Goal: Information Seeking & Learning: Find specific fact

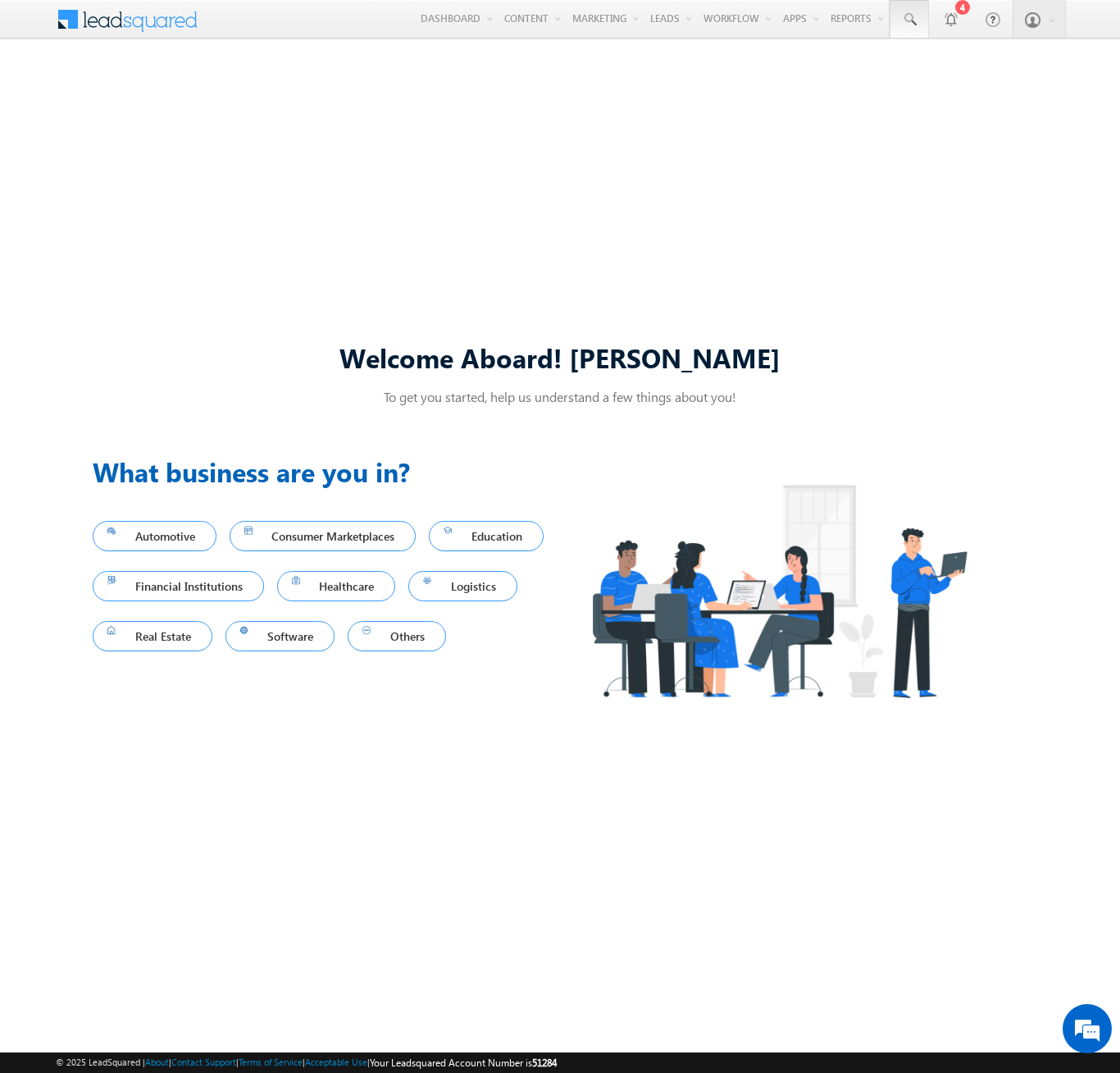
click at [908, 19] on span at bounding box center [909, 19] width 16 height 16
type input "8961421238"
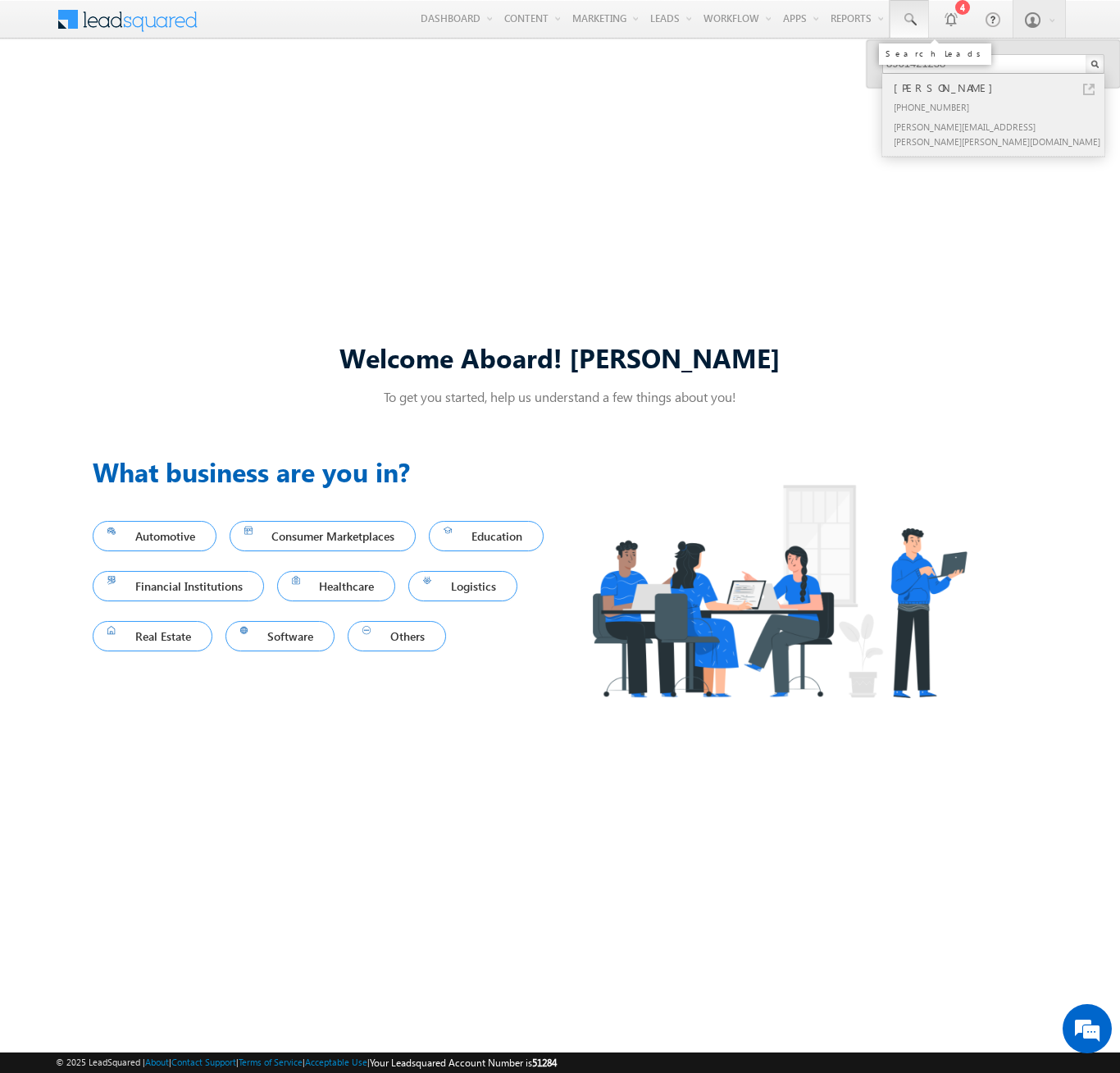
click at [1000, 88] on div "[PERSON_NAME]" at bounding box center [1000, 87] width 220 height 18
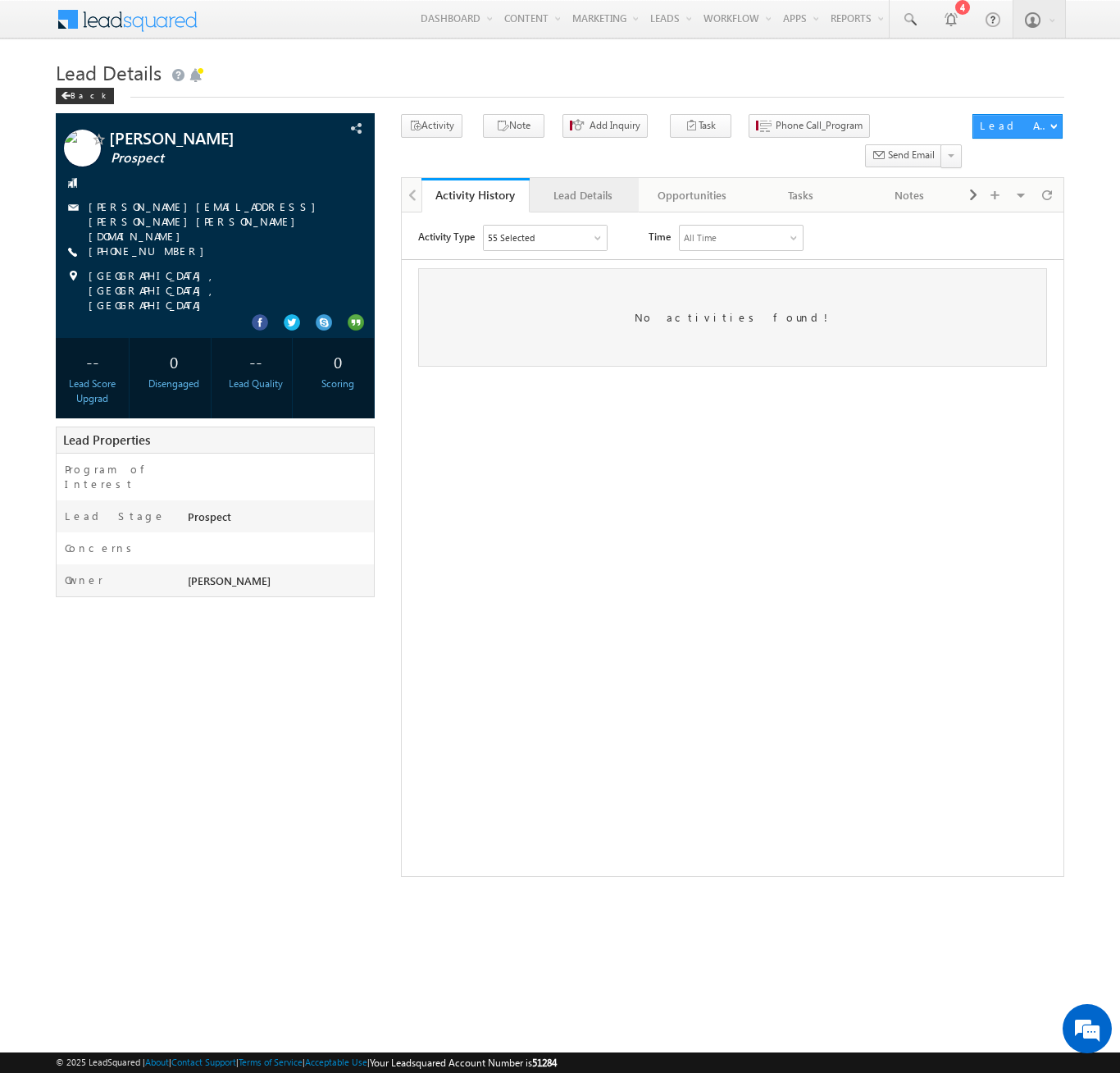
click at [583, 185] on div "Lead Details" at bounding box center [583, 194] width 80 height 19
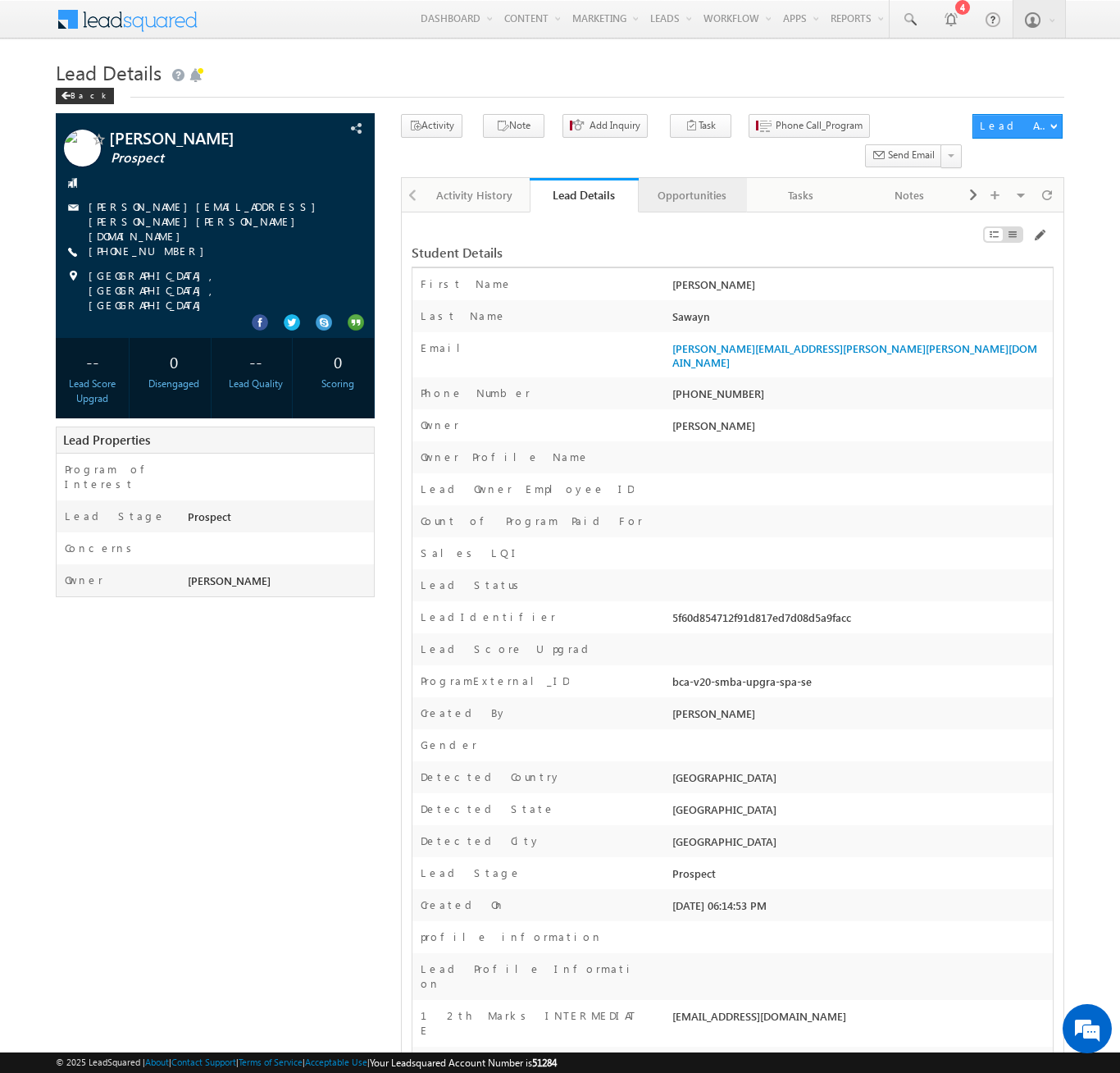
click at [691, 185] on div "Opportunities" at bounding box center [692, 194] width 80 height 19
